Goal: Obtain resource: Obtain resource

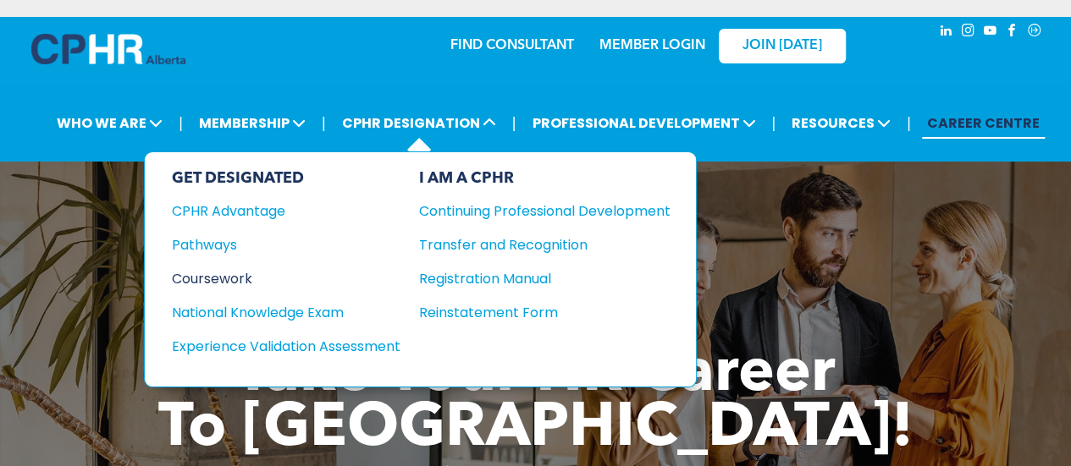
click at [209, 275] on div "Coursework" at bounding box center [275, 278] width 206 height 21
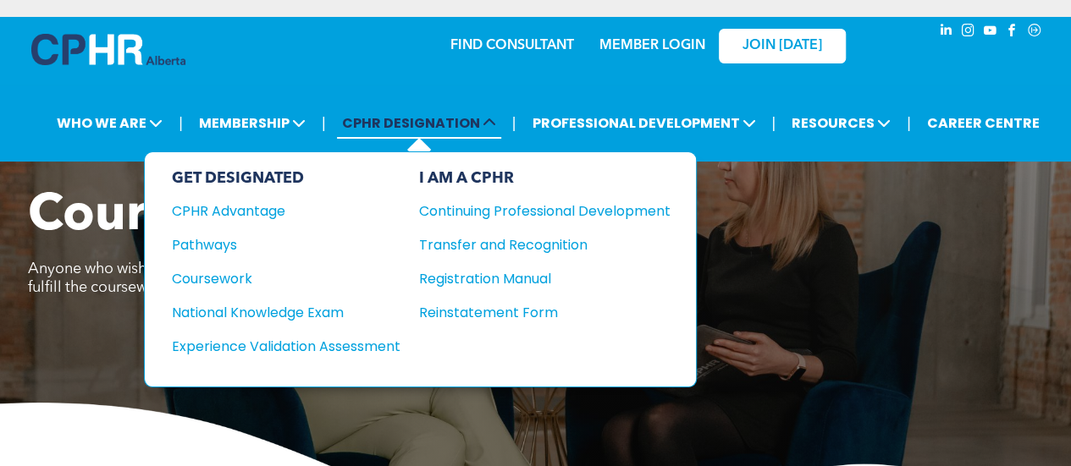
click at [413, 131] on span "CPHR DESIGNATION" at bounding box center [419, 122] width 164 height 31
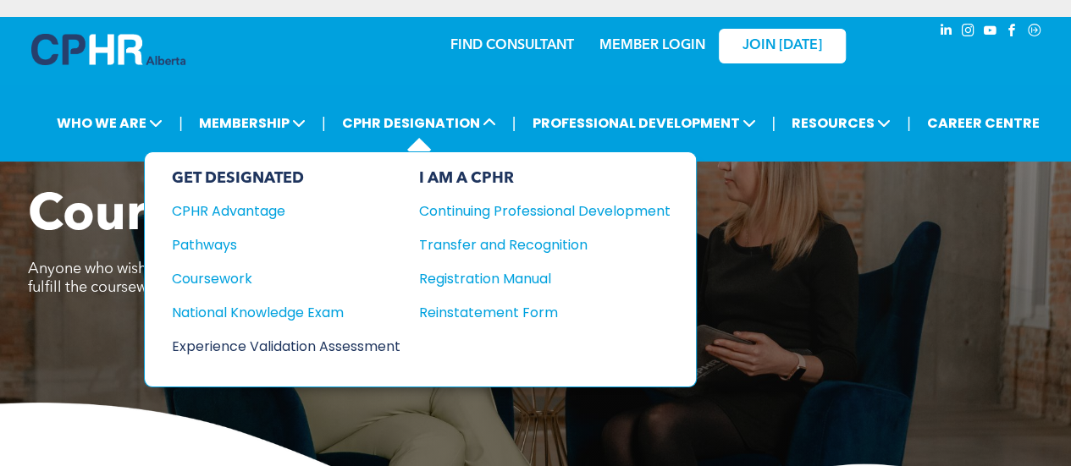
click at [270, 343] on div "Experience Validation Assessment" at bounding box center [275, 346] width 206 height 21
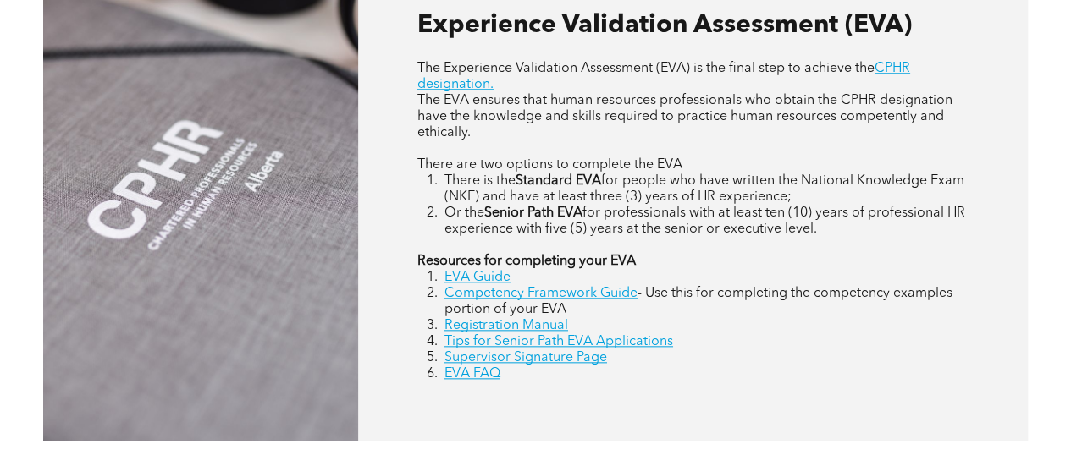
scroll to position [768, 0]
click at [548, 329] on link "Registration Manual" at bounding box center [506, 327] width 124 height 14
click at [480, 280] on link "EVA Guide" at bounding box center [477, 279] width 66 height 14
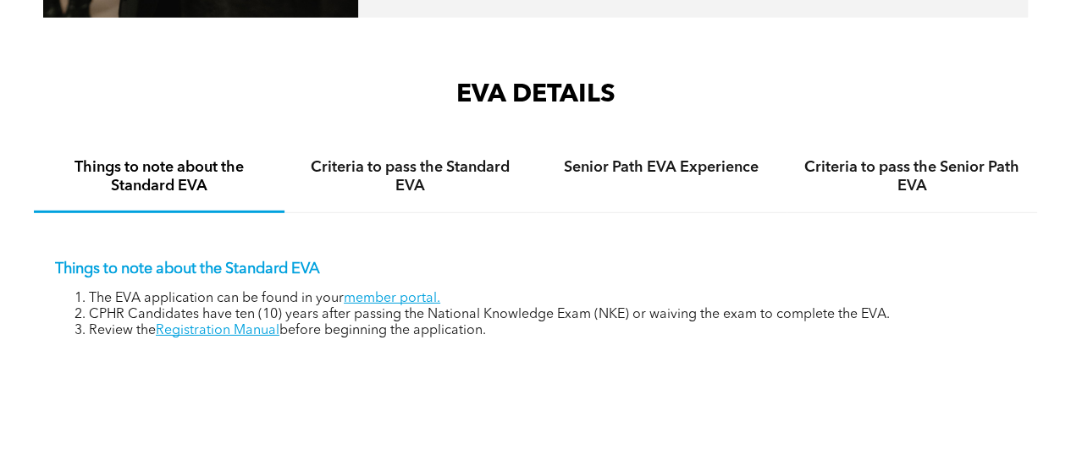
scroll to position [2376, 0]
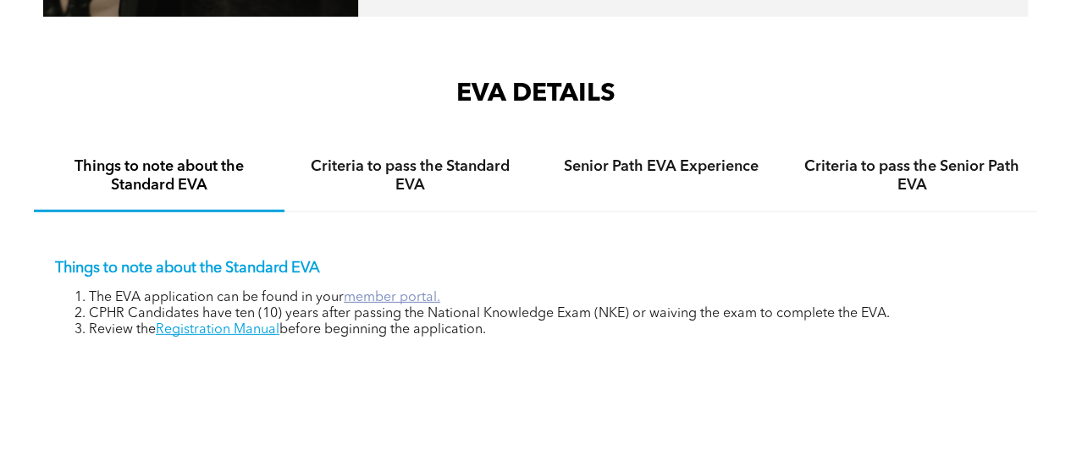
click at [410, 295] on link "member portal." at bounding box center [392, 298] width 96 height 14
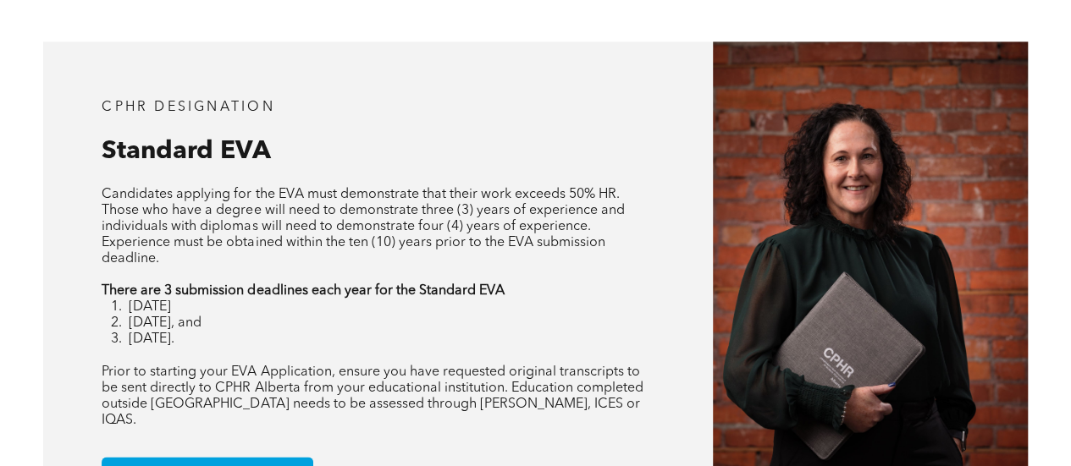
scroll to position [1256, 0]
